Goal: Transaction & Acquisition: Purchase product/service

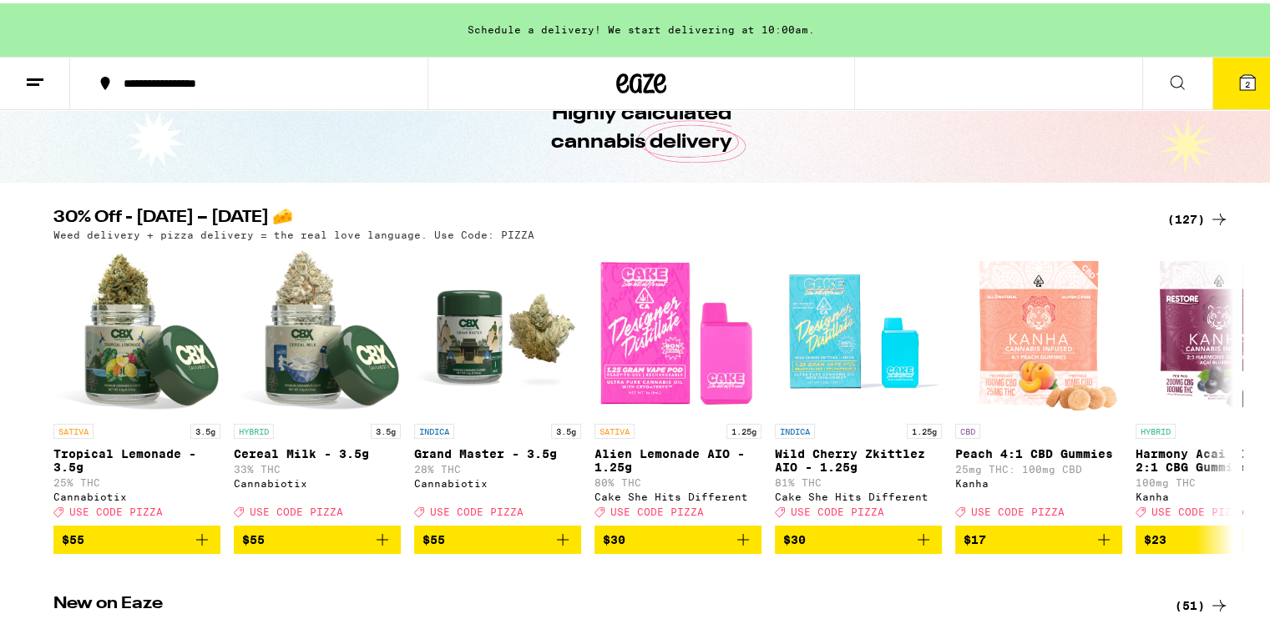
scroll to position [90, 0]
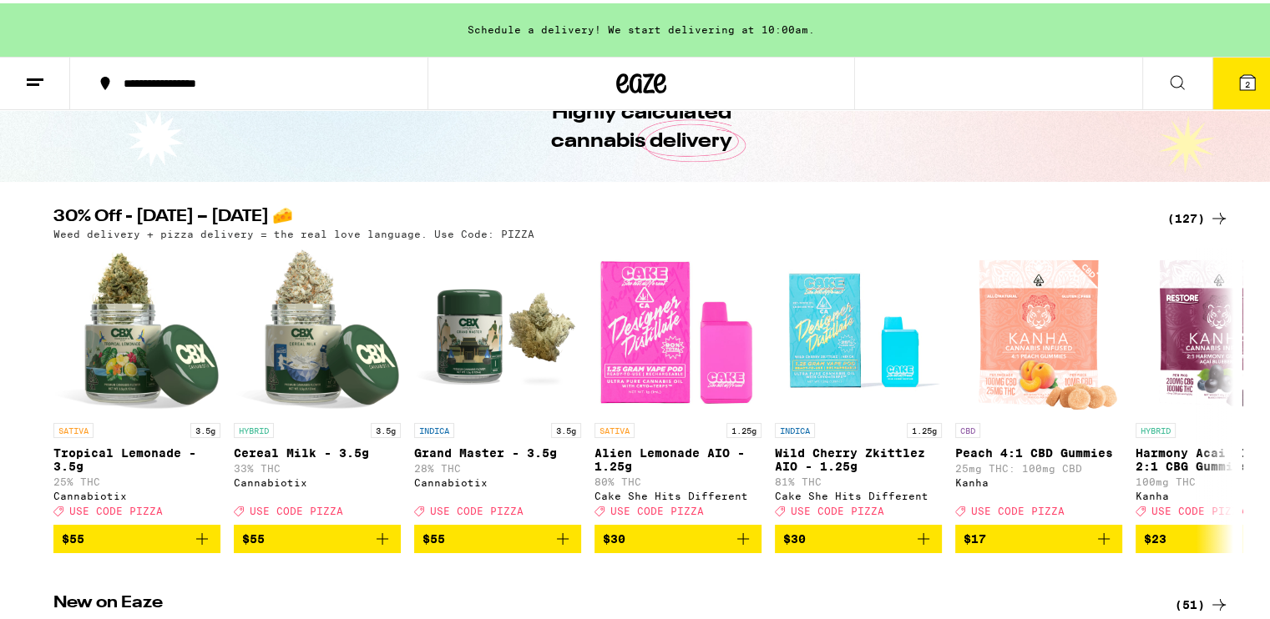
click at [1192, 214] on div "(127)" at bounding box center [1198, 215] width 62 height 20
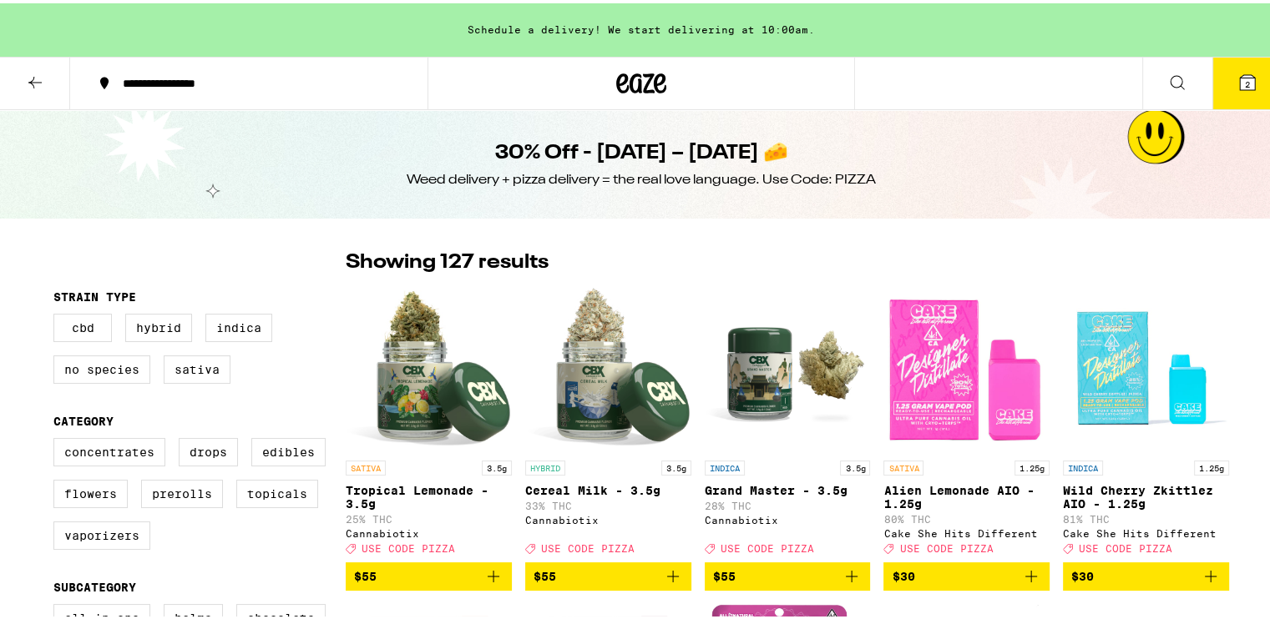
click at [1163, 209] on div "30% Off - [DATE] – [DATE] 🧀 Weed delivery + pizza delivery = the real love lang…" at bounding box center [641, 161] width 1282 height 109
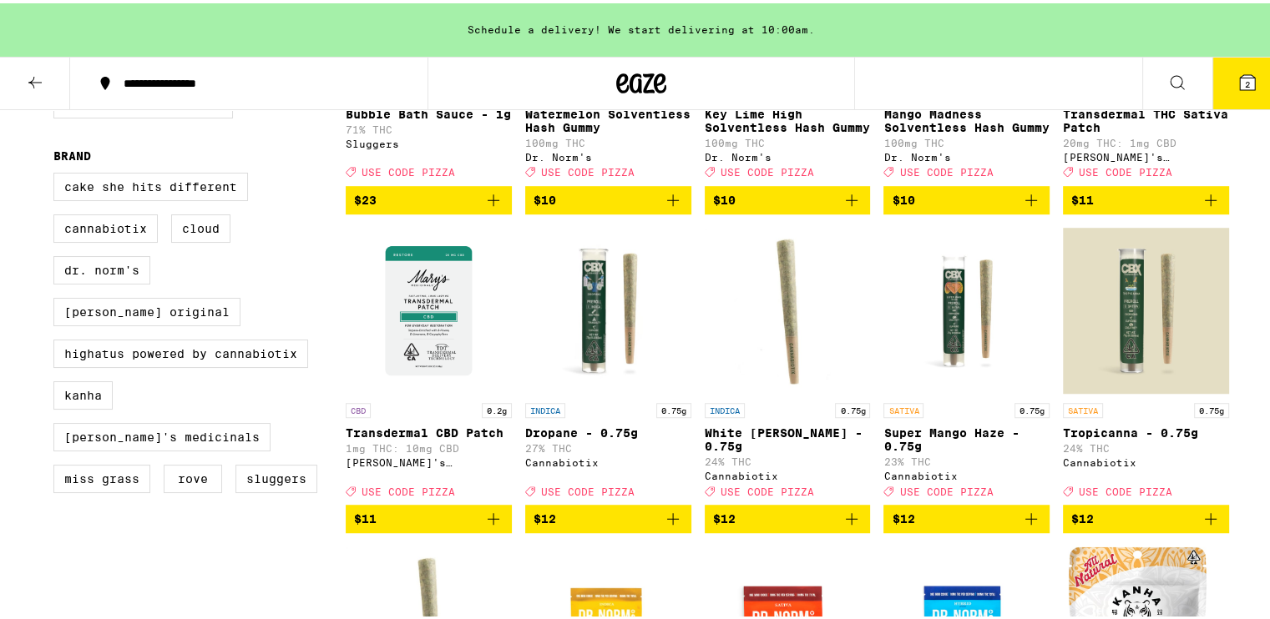
scroll to position [1015, 0]
click at [146, 198] on label "Cake She Hits Different" at bounding box center [150, 183] width 194 height 28
click at [58, 173] on input "Cake She Hits Different" at bounding box center [57, 172] width 1 height 1
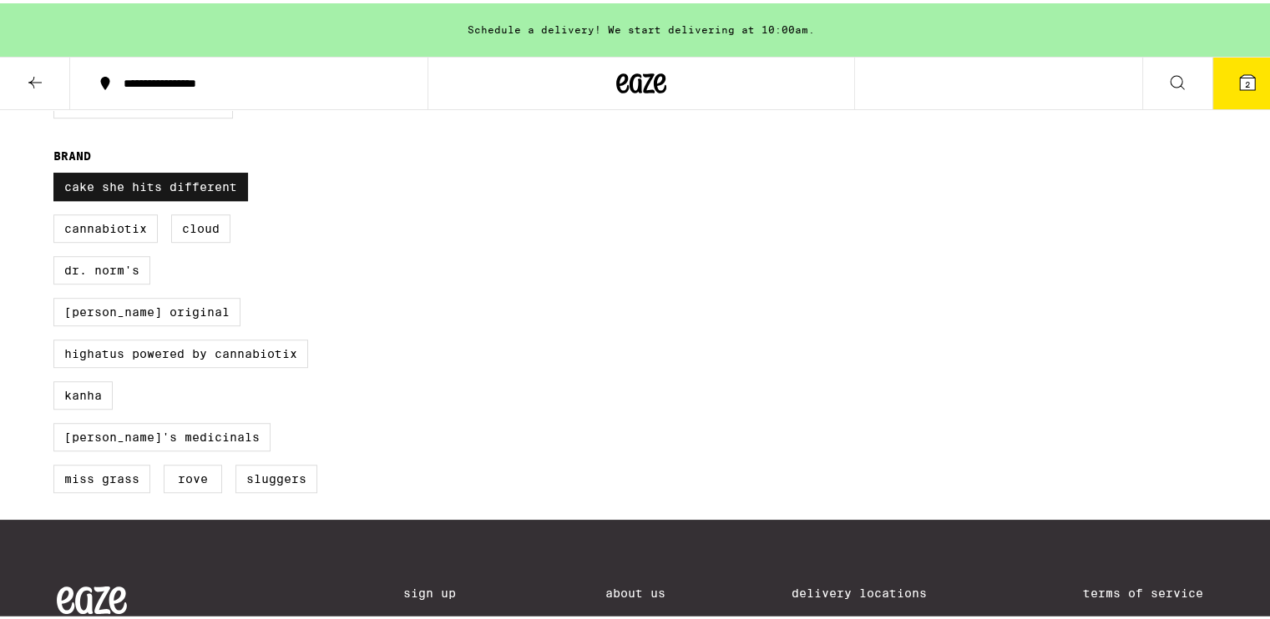
click at [146, 198] on label "Cake She Hits Different" at bounding box center [150, 183] width 194 height 28
click at [58, 173] on input "Cake She Hits Different" at bounding box center [57, 172] width 1 height 1
checkbox input "false"
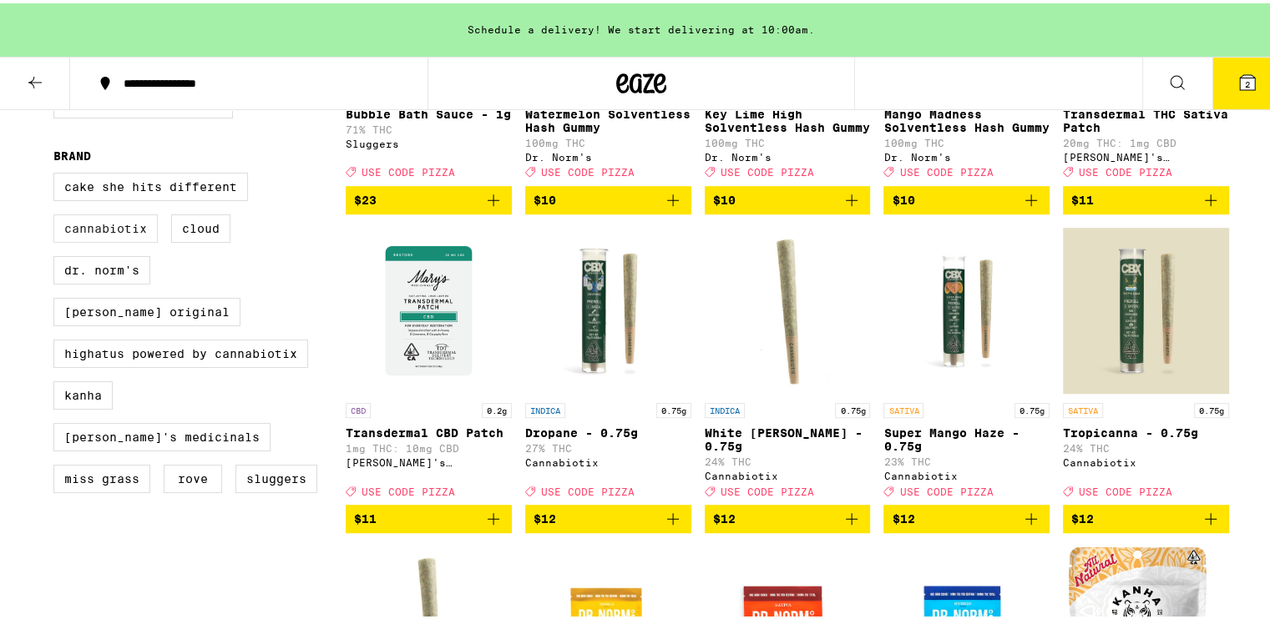
click at [117, 240] on label "Cannabiotix" at bounding box center [105, 225] width 104 height 28
click at [58, 173] on input "Cannabiotix" at bounding box center [57, 172] width 1 height 1
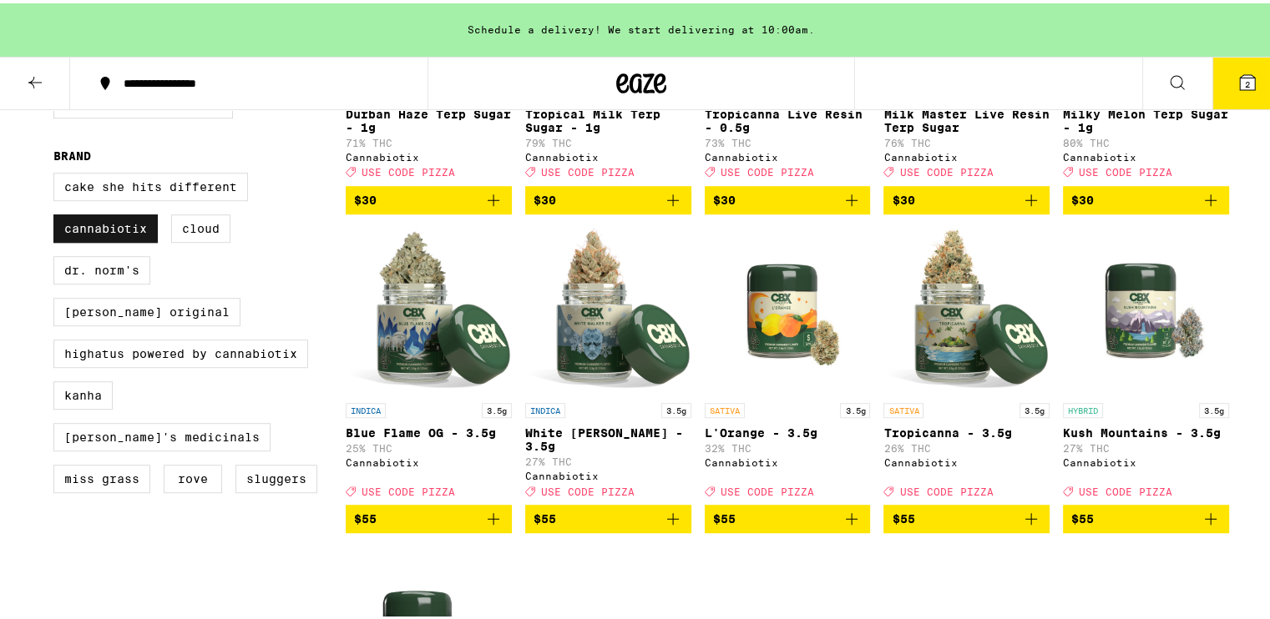
click at [117, 240] on label "Cannabiotix" at bounding box center [105, 225] width 104 height 28
click at [58, 173] on input "Cannabiotix" at bounding box center [57, 172] width 1 height 1
checkbox input "false"
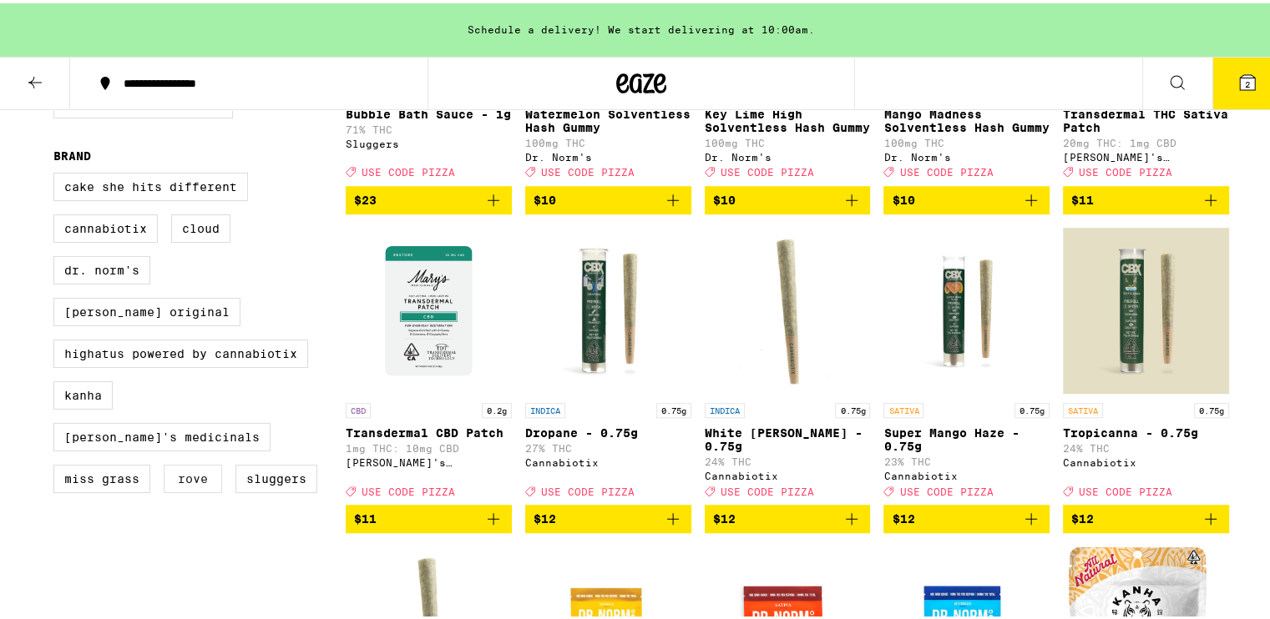
click at [178, 462] on label "Rove" at bounding box center [193, 476] width 58 height 28
click at [58, 173] on input "Rove" at bounding box center [57, 172] width 1 height 1
checkbox input "true"
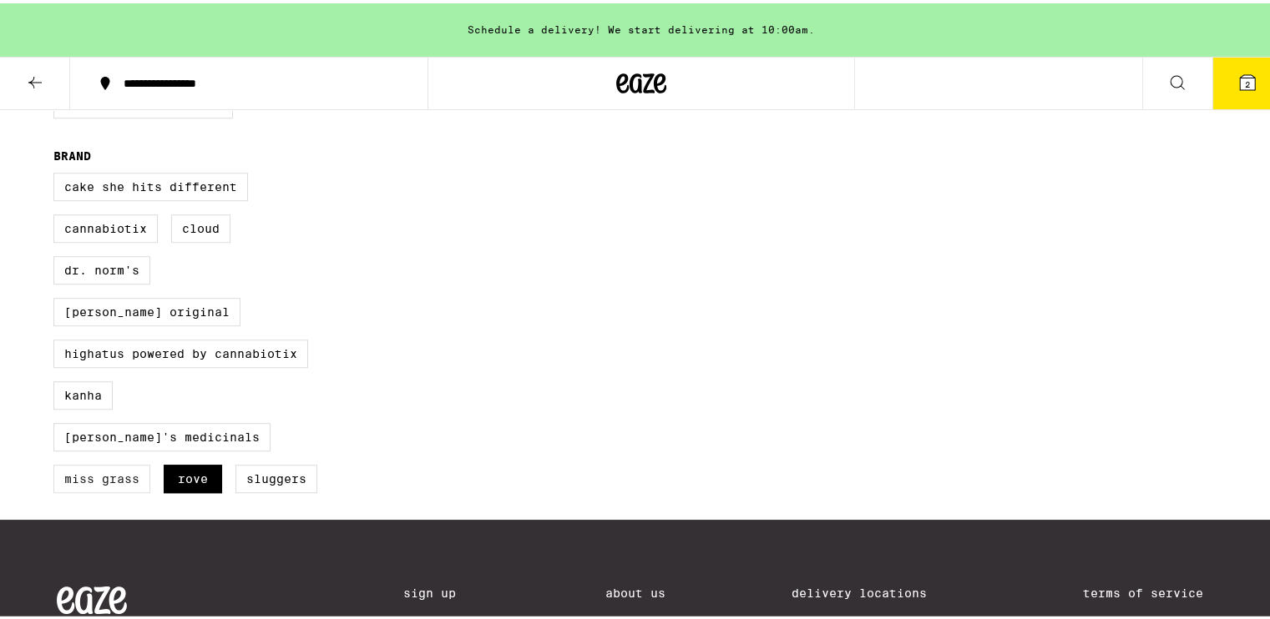
click at [120, 462] on label "Miss Grass" at bounding box center [101, 476] width 97 height 28
click at [58, 173] on input "Miss Grass" at bounding box center [57, 172] width 1 height 1
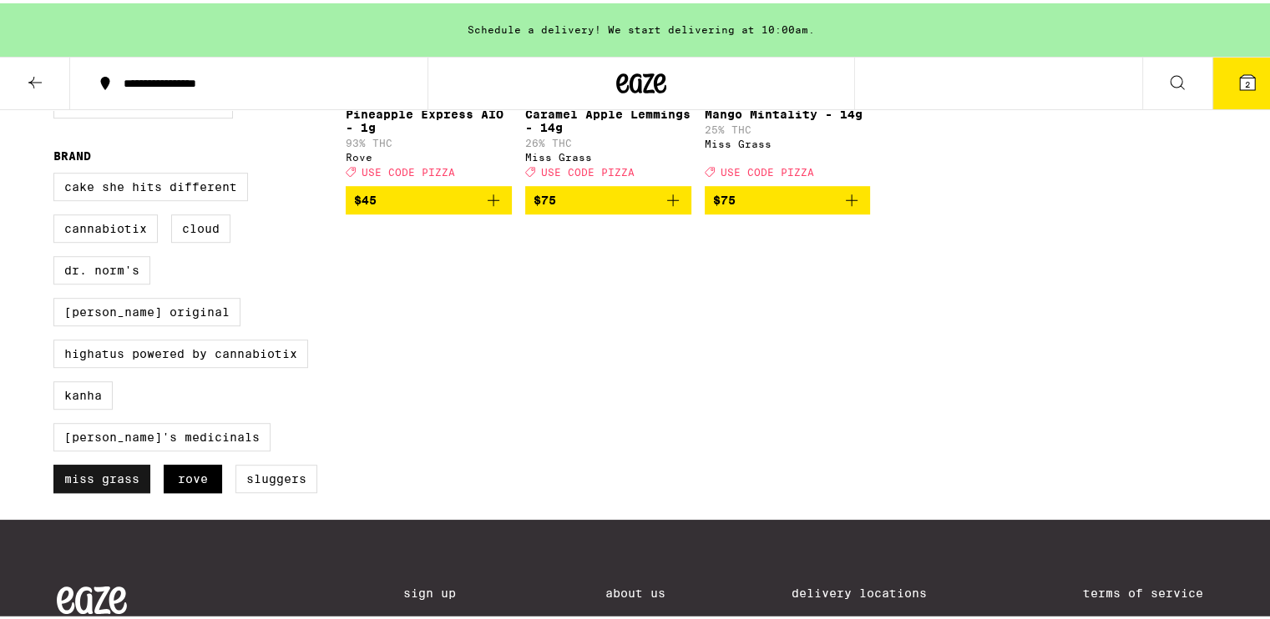
click at [120, 462] on label "Miss Grass" at bounding box center [101, 476] width 97 height 28
click at [58, 173] on input "Miss Grass" at bounding box center [57, 172] width 1 height 1
checkbox input "false"
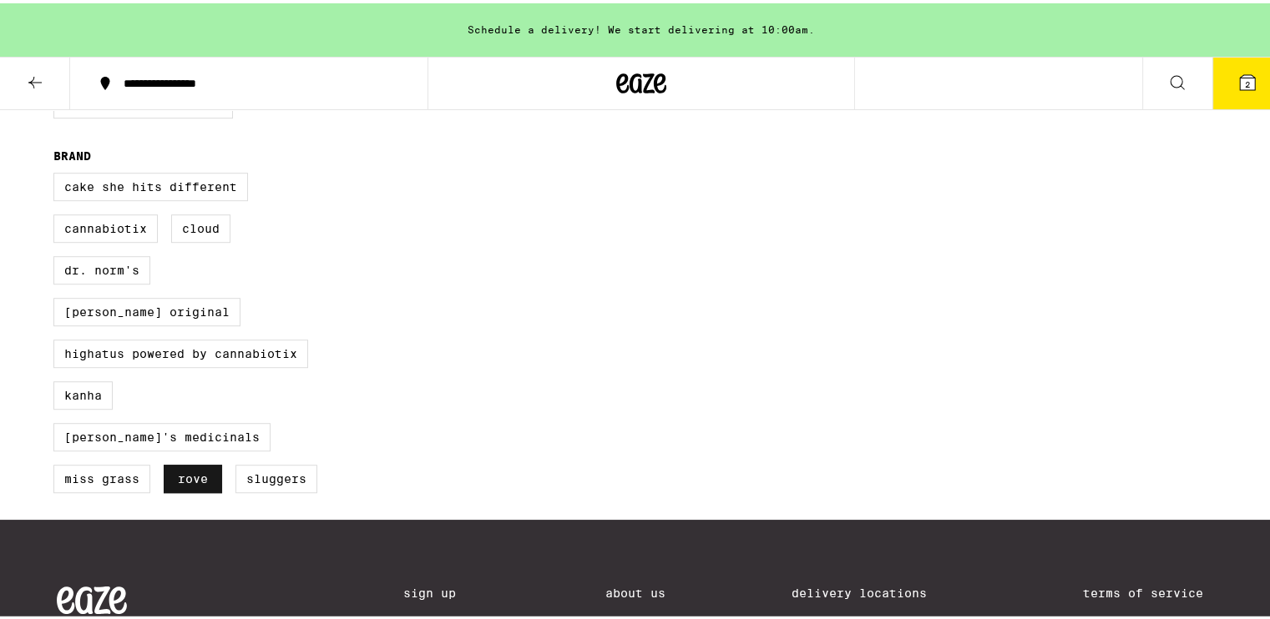
click at [167, 462] on label "Rove" at bounding box center [193, 476] width 58 height 28
click at [58, 173] on input "Rove" at bounding box center [57, 172] width 1 height 1
checkbox input "false"
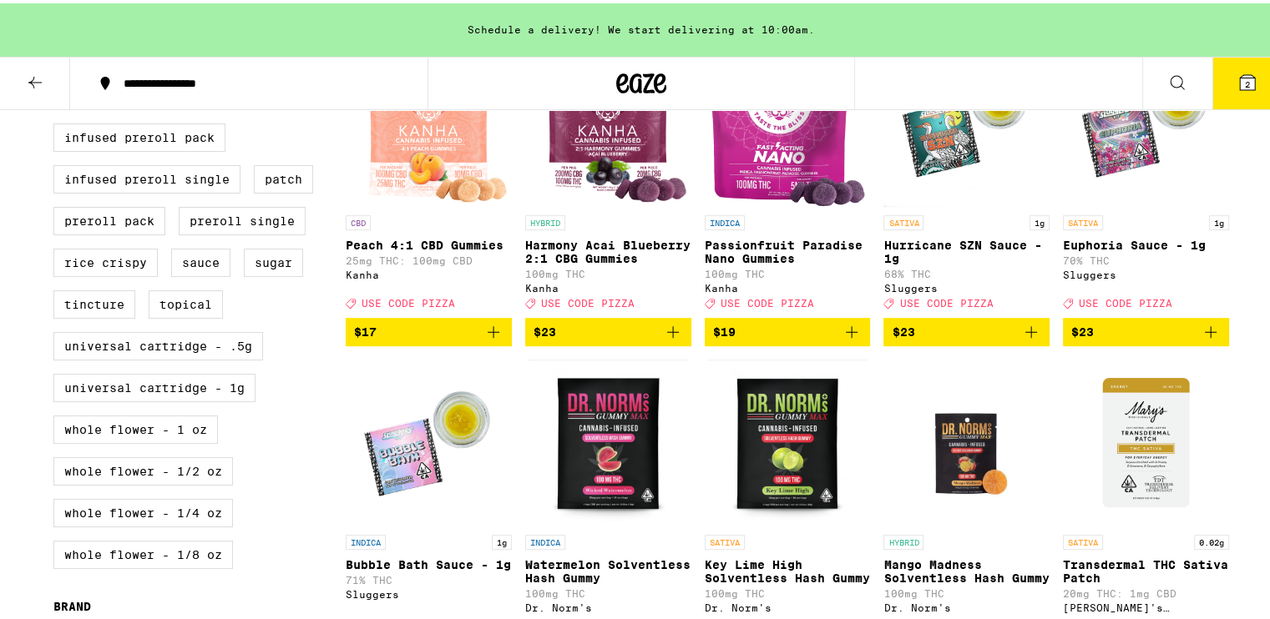
scroll to position [454, 0]
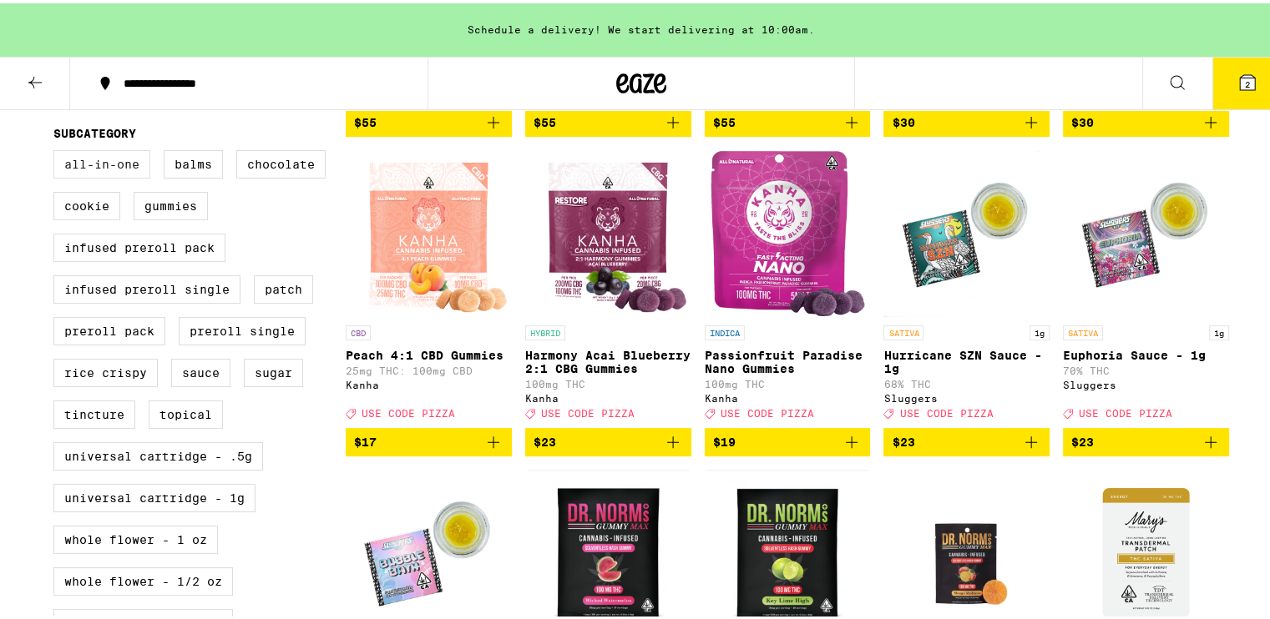
click at [97, 171] on label "All-In-One" at bounding box center [101, 161] width 97 height 28
click at [58, 150] on input "All-In-One" at bounding box center [57, 149] width 1 height 1
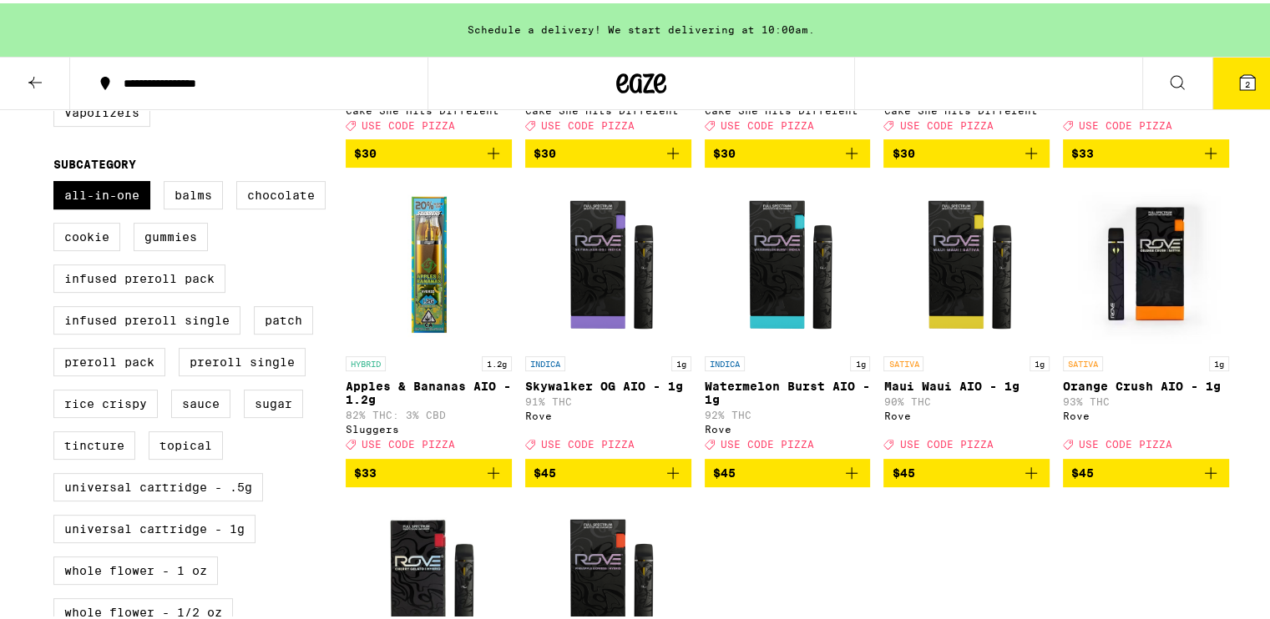
scroll to position [422, 0]
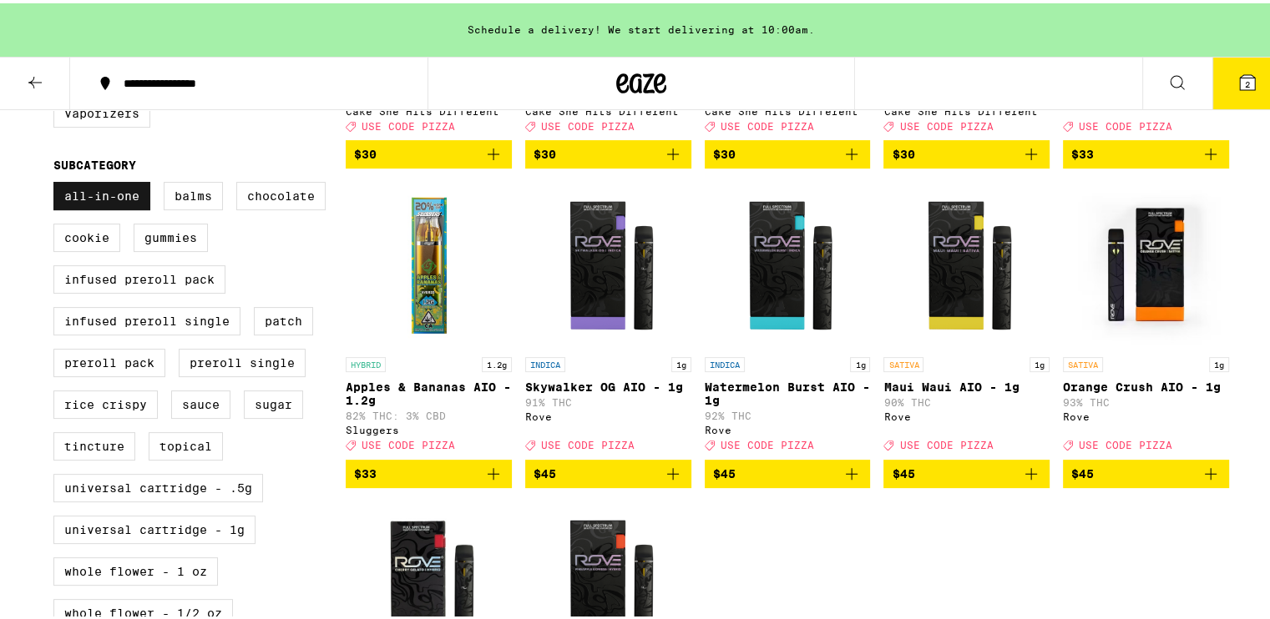
click at [68, 200] on label "All-In-One" at bounding box center [101, 193] width 97 height 28
click at [58, 182] on input "All-In-One" at bounding box center [57, 181] width 1 height 1
checkbox input "false"
